Goal: Transaction & Acquisition: Purchase product/service

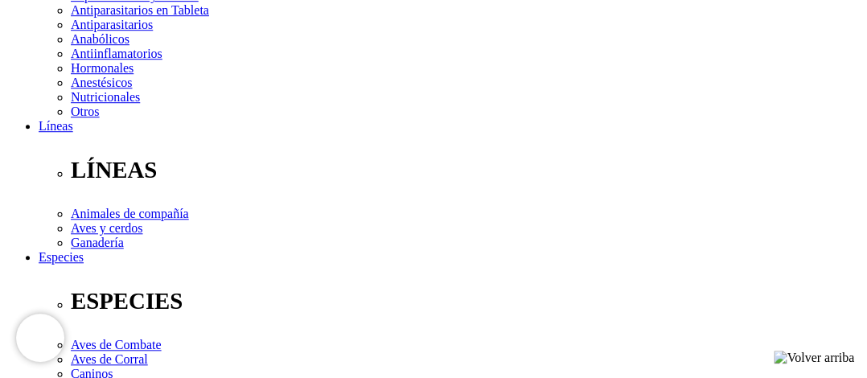
scroll to position [402, 0]
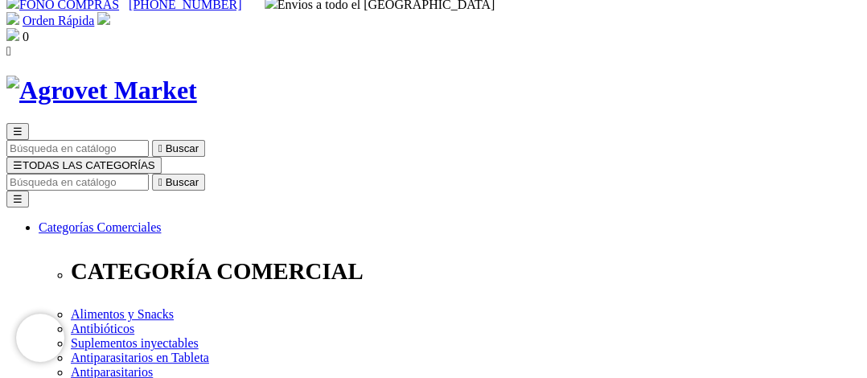
scroll to position [0, 0]
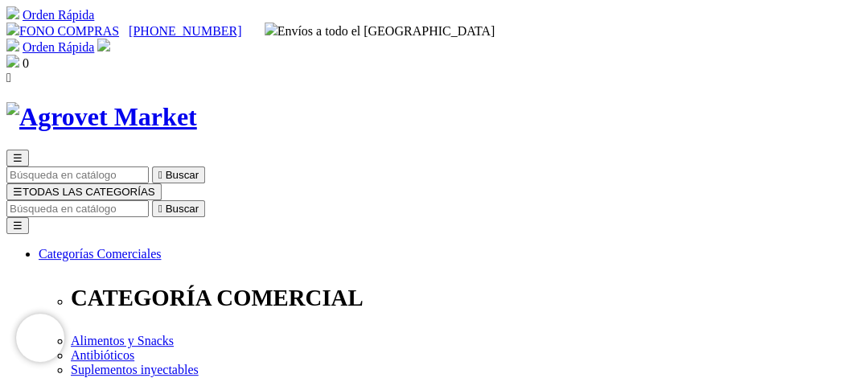
click at [19, 55] on img at bounding box center [12, 61] width 13 height 13
click at [29, 56] on span "0" at bounding box center [26, 63] width 6 height 14
click at [678, 39] on div "Orden Rápida Bienvenido(a) ¿Olvidaste tu contraseña? Iniciar sesión ¿Eres nuevo…" at bounding box center [433, 47] width 854 height 16
click at [94, 40] on link "Orden Rápida" at bounding box center [59, 47] width 72 height 14
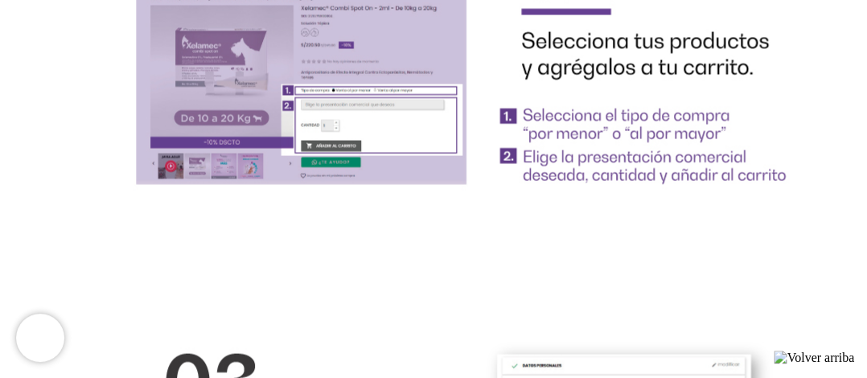
scroll to position [3135, 0]
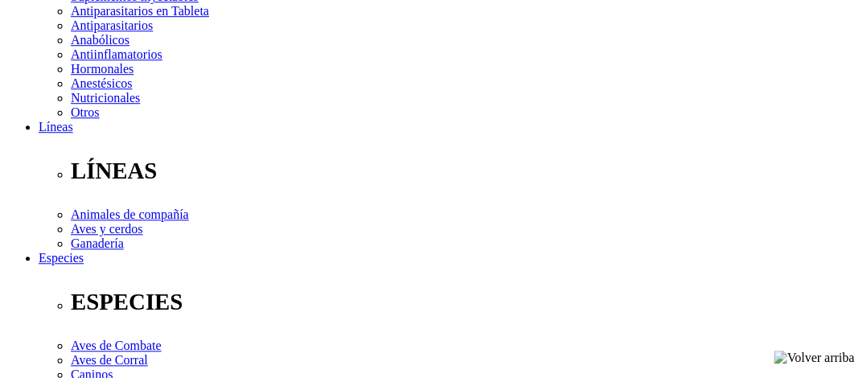
scroll to position [402, 0]
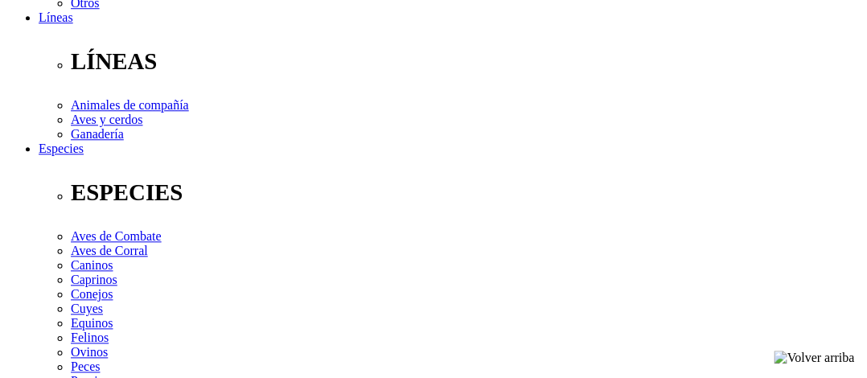
scroll to position [563, 0]
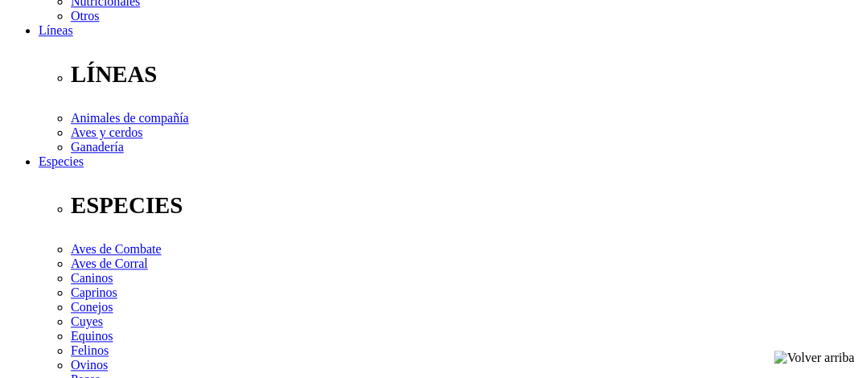
scroll to position [437, 0]
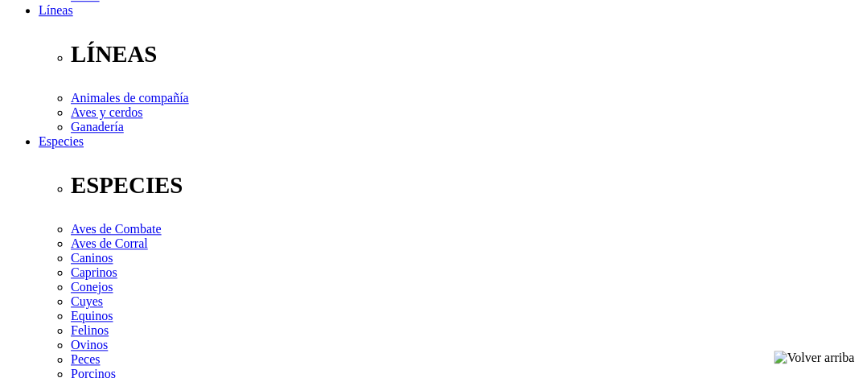
scroll to position [518, 0]
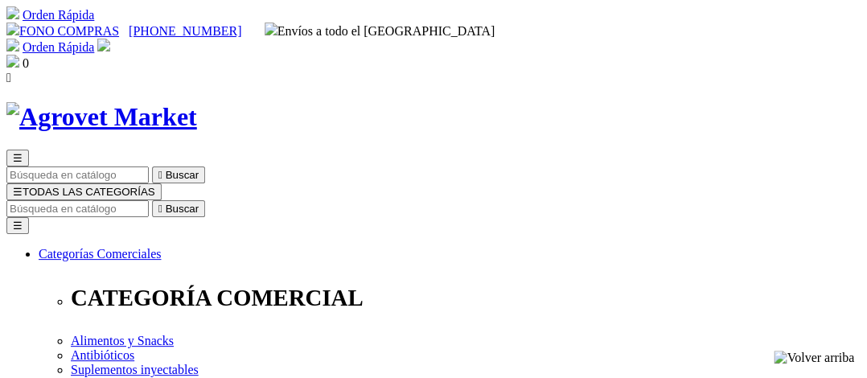
scroll to position [0, 0]
click at [19, 55] on img at bounding box center [12, 61] width 13 height 13
click at [29, 56] on span "0" at bounding box center [26, 63] width 6 height 14
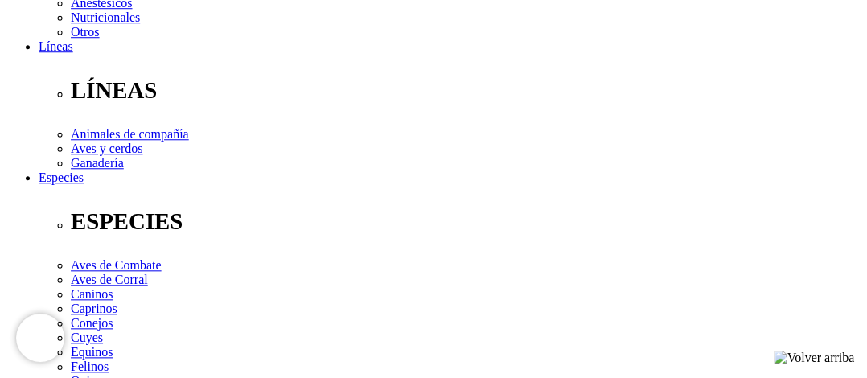
scroll to position [482, 0]
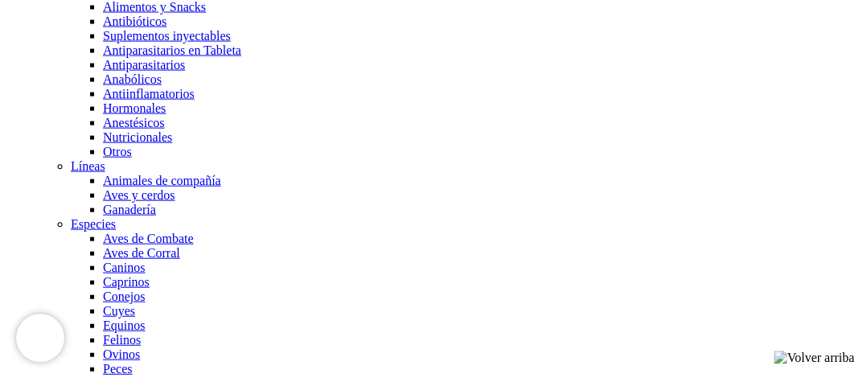
scroll to position [1206, 0]
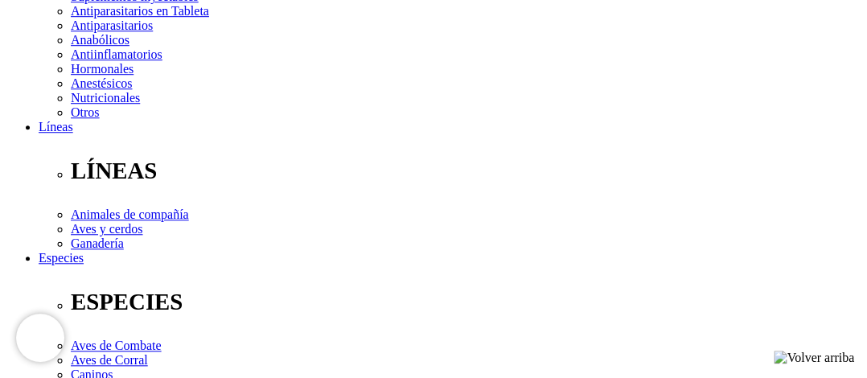
scroll to position [402, 0]
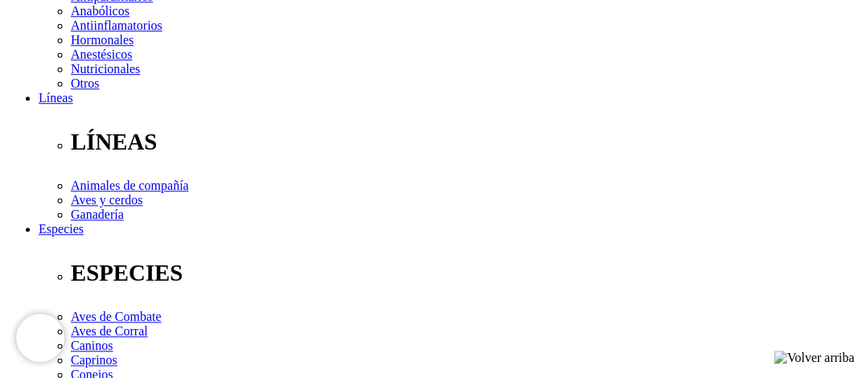
select select "141"
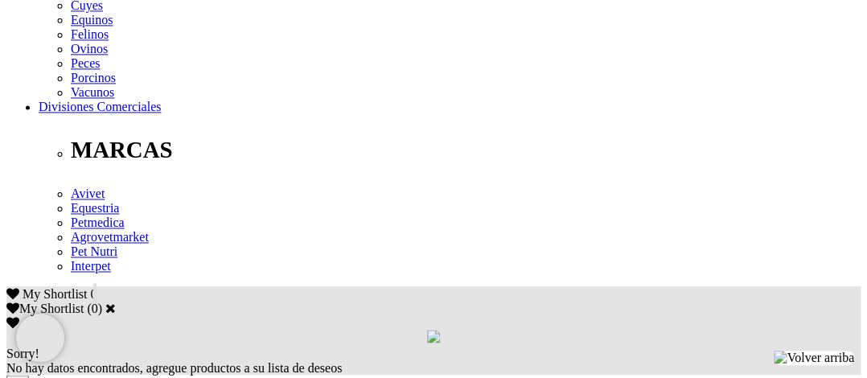
scroll to position [804, 0]
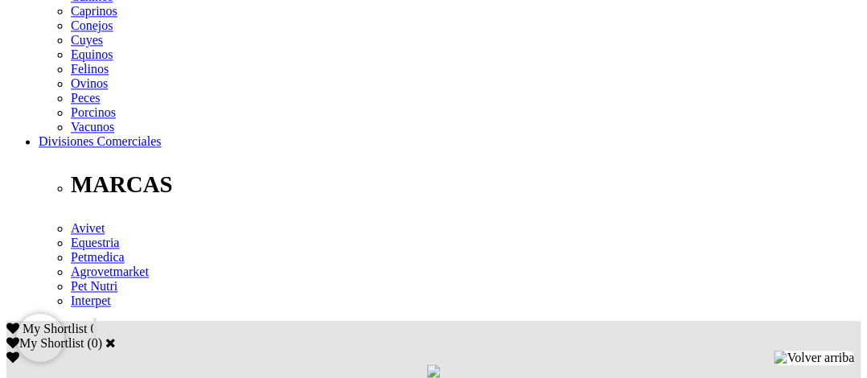
scroll to position [723, 0]
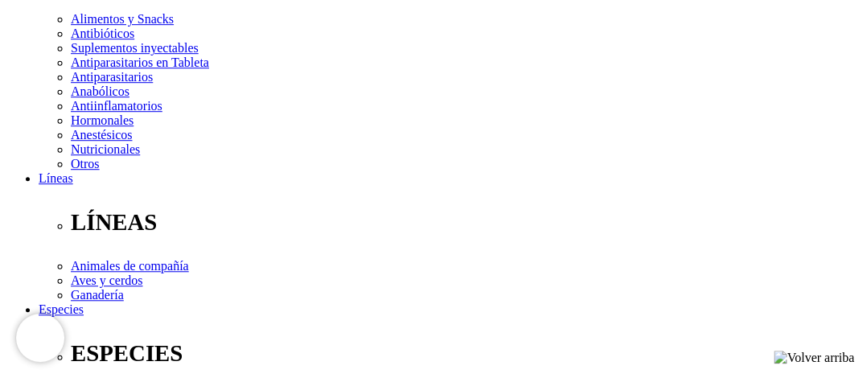
scroll to position [241, 0]
